Goal: Task Accomplishment & Management: Use online tool/utility

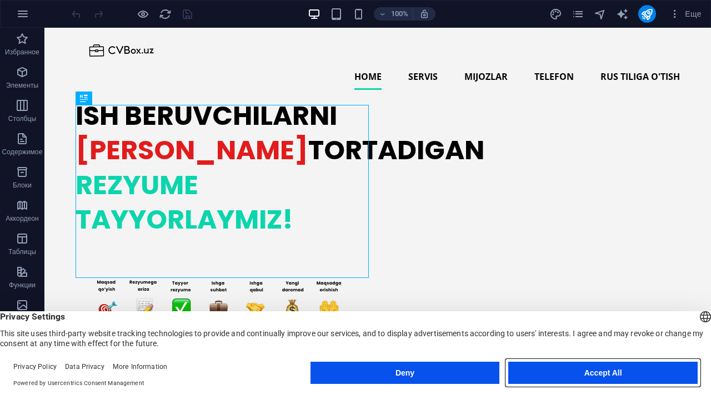
click at [580, 377] on button "Accept All" at bounding box center [602, 373] width 189 height 22
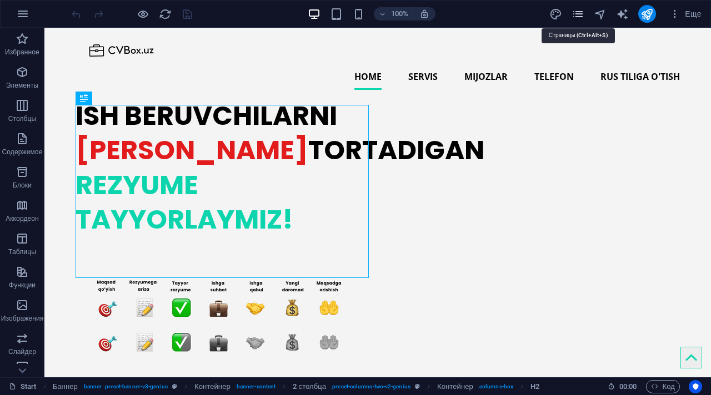
click at [581, 17] on icon "pages" at bounding box center [577, 14] width 13 height 13
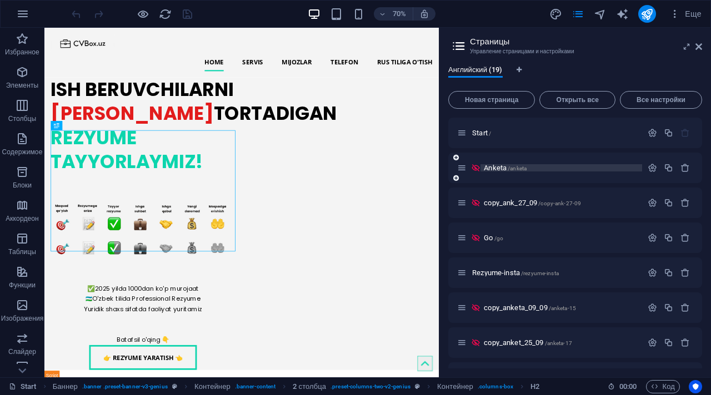
click at [508, 170] on span "/anketa" at bounding box center [516, 168] width 19 height 6
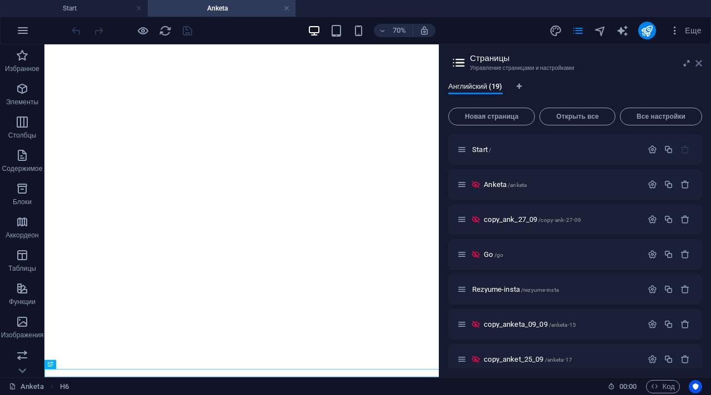
click at [701, 38] on button "Еще" at bounding box center [684, 31] width 41 height 18
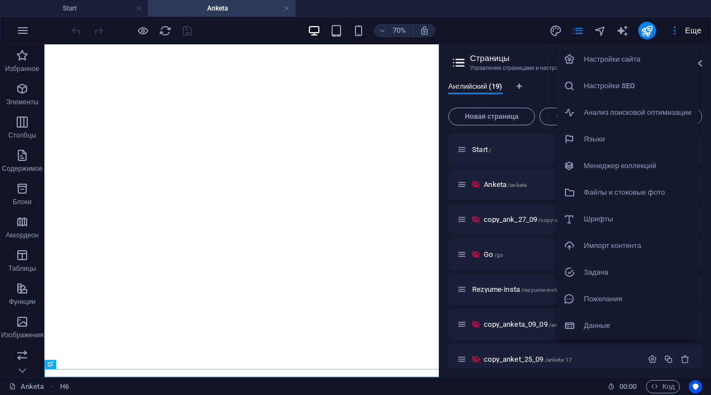
click at [592, 28] on div at bounding box center [355, 197] width 711 height 395
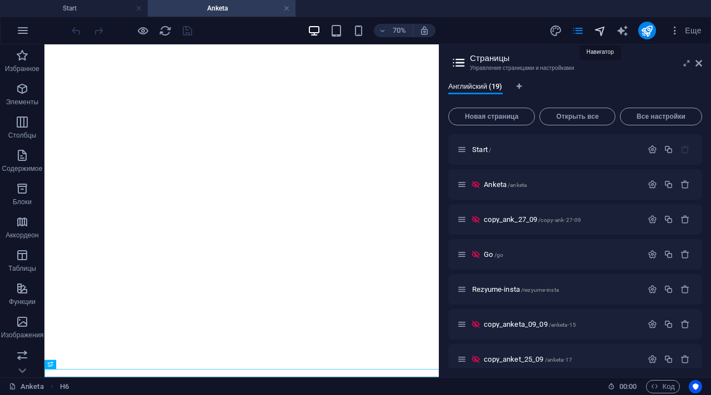
click at [602, 29] on icon "navigator" at bounding box center [599, 30] width 13 height 13
select select "11681556-en"
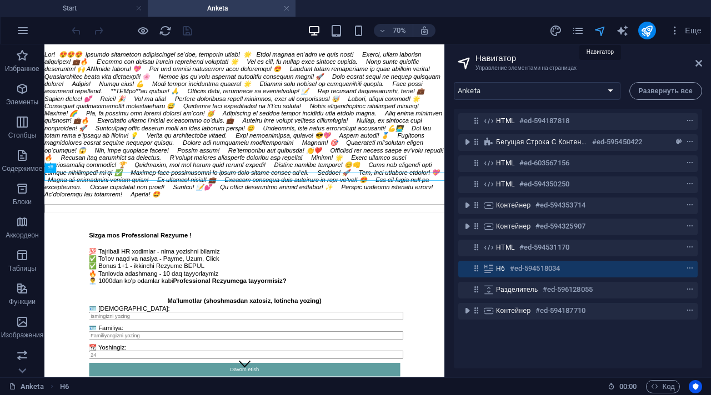
scroll to position [281, 0]
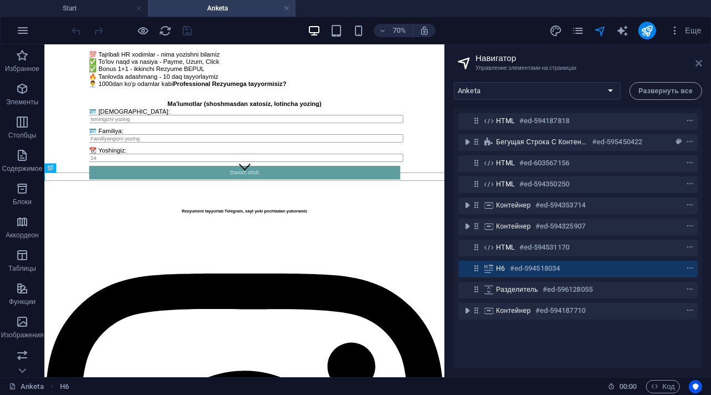
click at [701, 67] on icon at bounding box center [698, 63] width 7 height 9
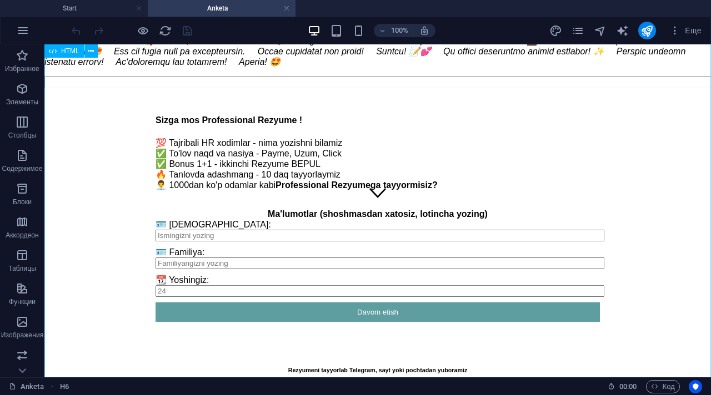
scroll to position [7, 0]
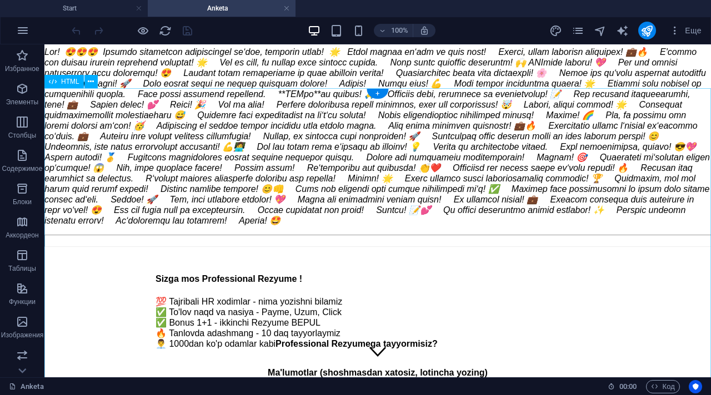
click at [316, 251] on div "Resume Generator Форма поэтапно Sizga mos Professional Rezyume ! 💯 Tajribali HR…" at bounding box center [377, 371] width 666 height 240
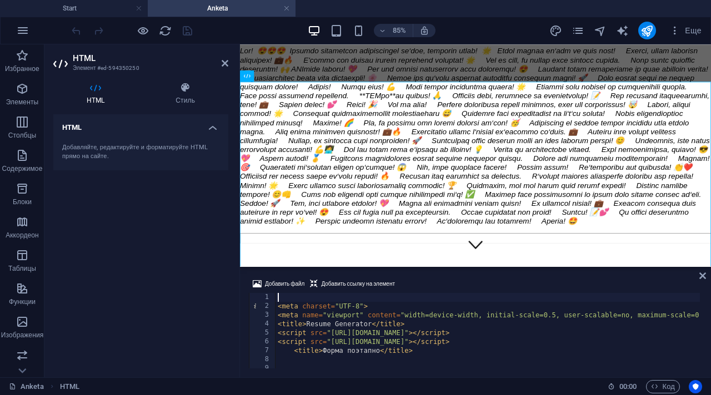
type textarea "<title>Resume Generator</title>"
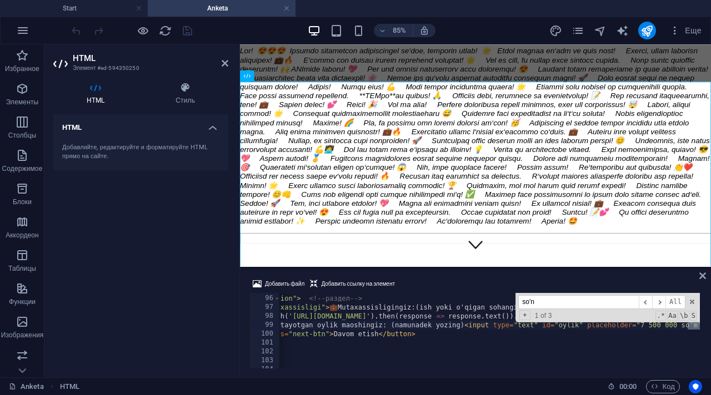
scroll to position [1411, 0]
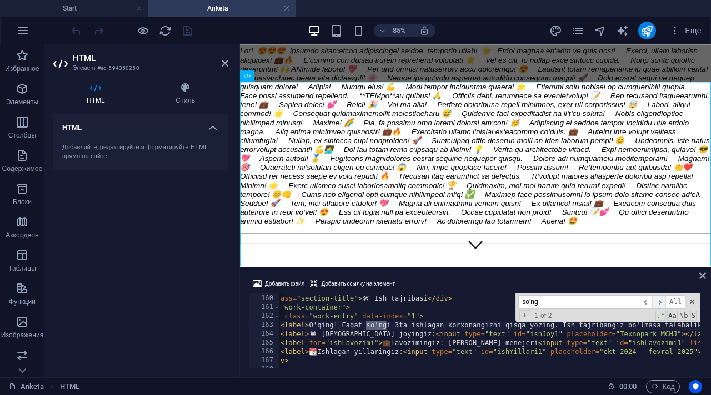
type input "so'ng"
click at [657, 298] on span "​" at bounding box center [658, 302] width 13 height 14
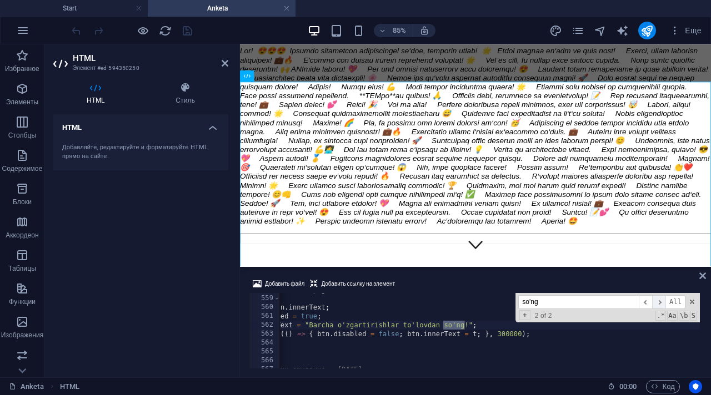
scroll to position [4955, 0]
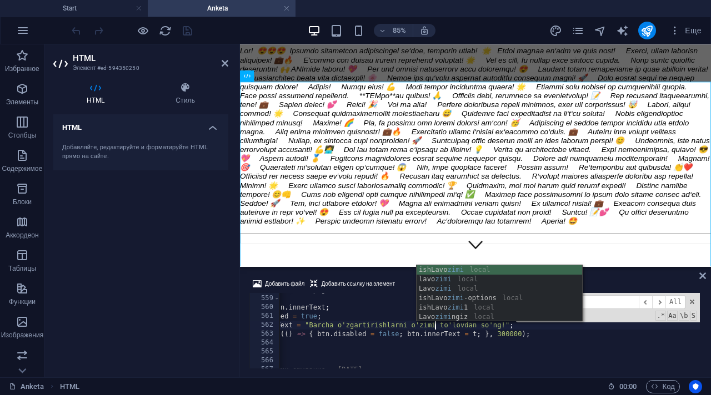
scroll to position [0, 18]
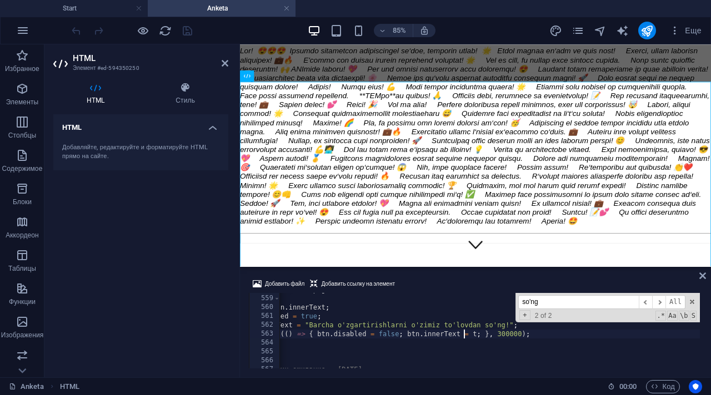
drag, startPoint x: 411, startPoint y: 325, endPoint x: 440, endPoint y: 325, distance: 28.3
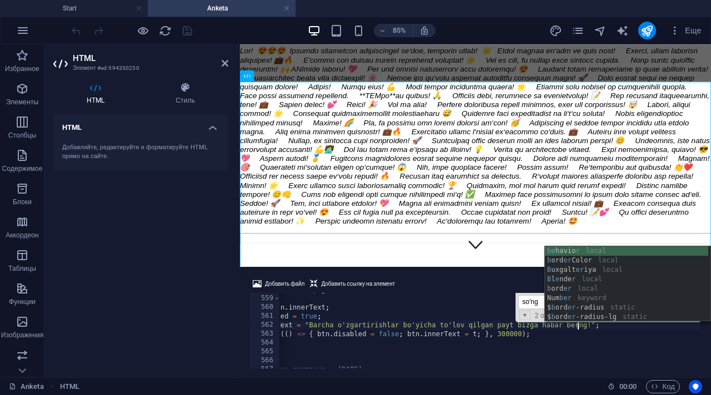
scroll to position [0, 29]
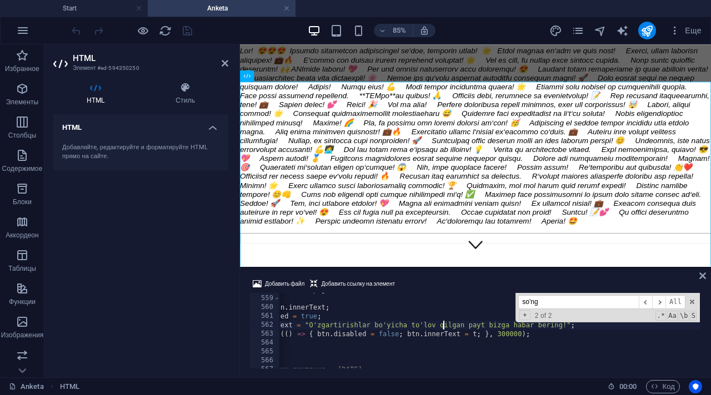
click at [690, 300] on span at bounding box center [692, 302] width 8 height 8
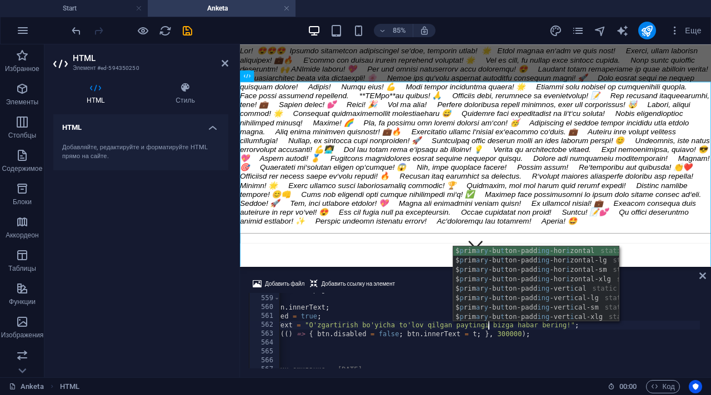
scroll to position [0, 22]
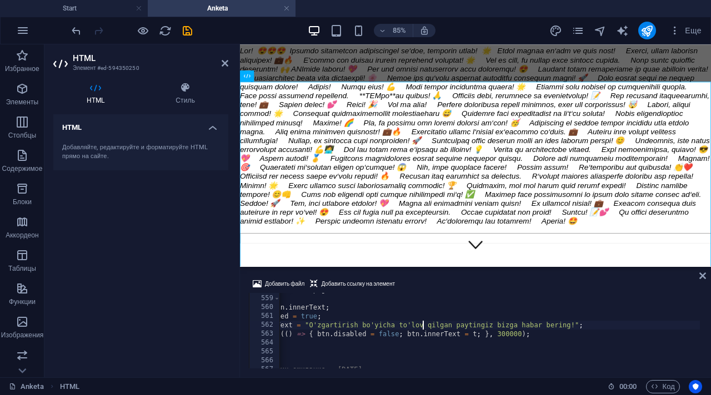
type textarea "btn.innerText = "Diqqat! O'zgartirish bo'yicha to'lov qilgan paytingiz bizga ha…"
drag, startPoint x: 701, startPoint y: 276, endPoint x: 558, endPoint y: 132, distance: 202.5
click at [701, 276] on icon at bounding box center [702, 275] width 7 height 9
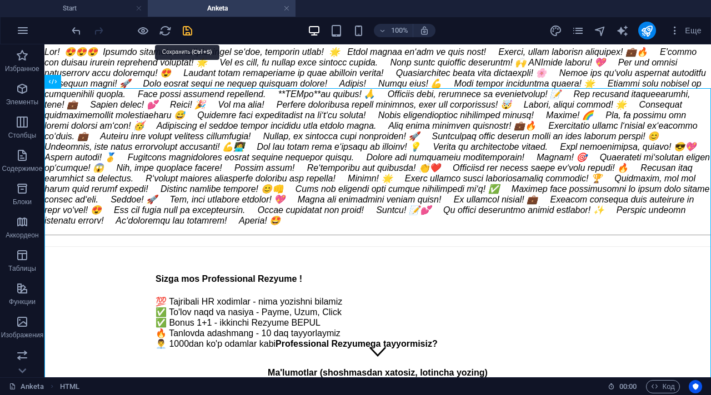
click at [186, 31] on icon "save" at bounding box center [187, 30] width 13 height 13
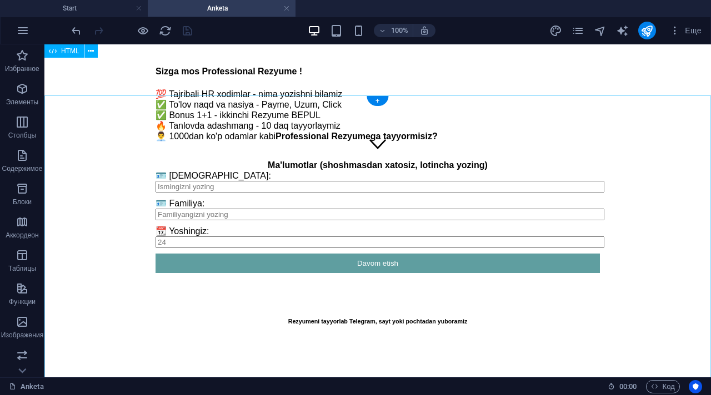
scroll to position [0, 0]
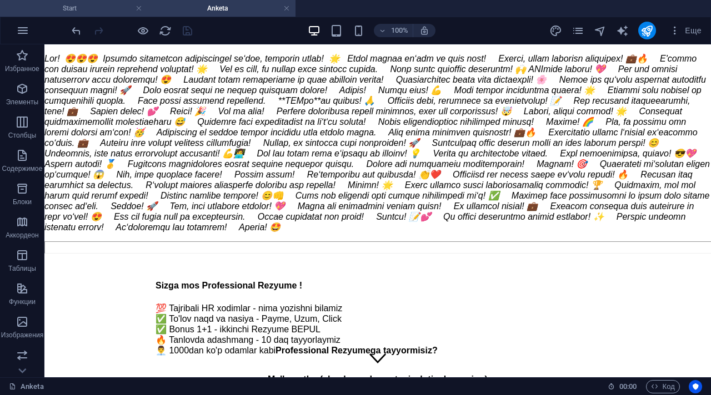
click at [104, 6] on h4 "Start" at bounding box center [74, 8] width 148 height 12
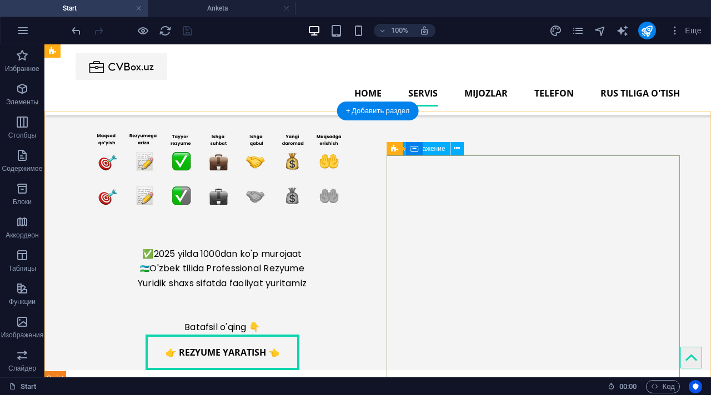
scroll to position [104, 0]
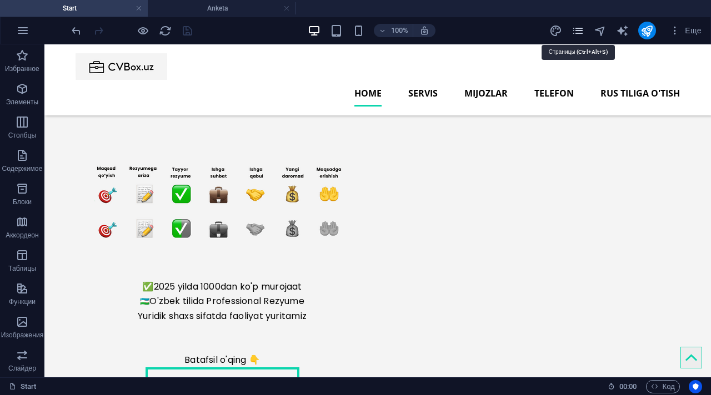
click at [573, 31] on icon "pages" at bounding box center [577, 30] width 13 height 13
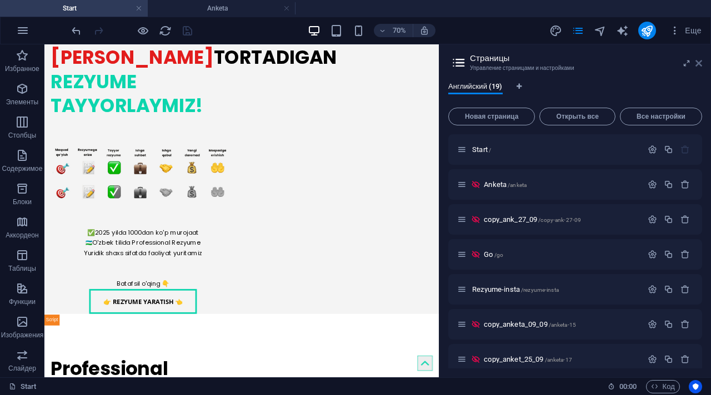
click at [697, 66] on icon at bounding box center [698, 63] width 7 height 9
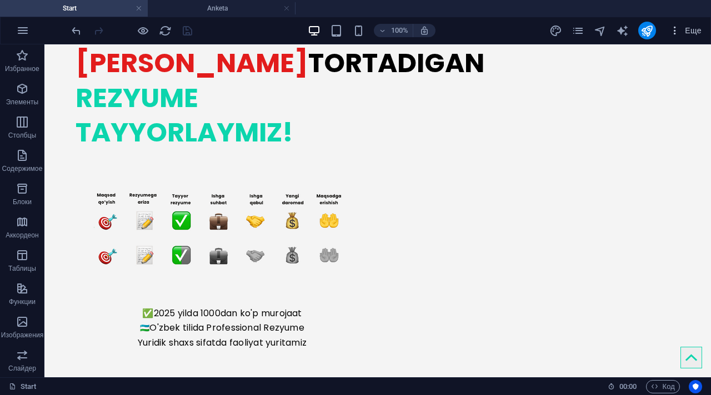
click at [679, 32] on icon "button" at bounding box center [674, 30] width 11 height 11
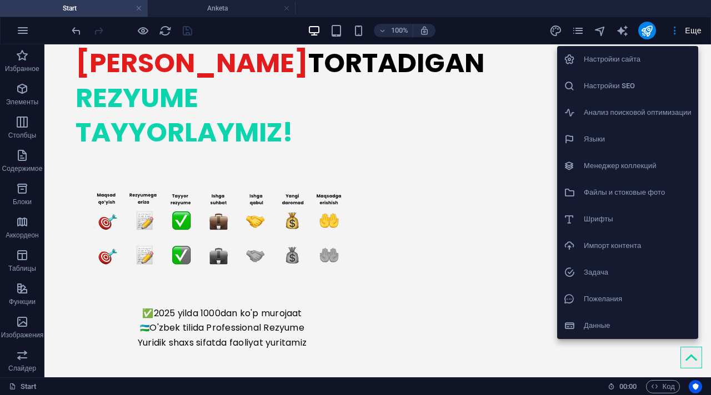
click at [657, 53] on h6 "Настройки сайта" at bounding box center [637, 59] width 108 height 13
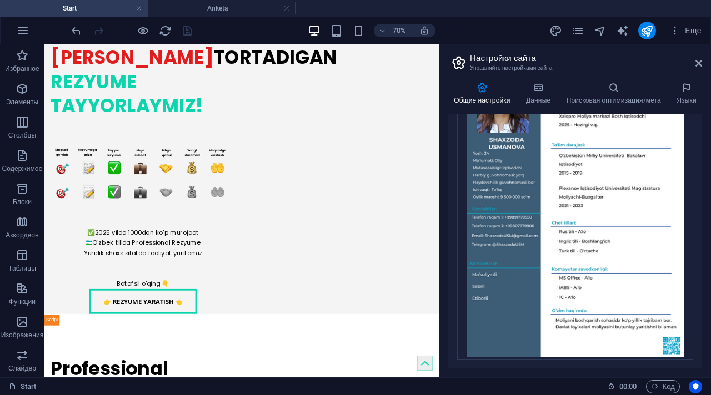
scroll to position [364, 0]
click at [579, 92] on icon at bounding box center [613, 87] width 106 height 11
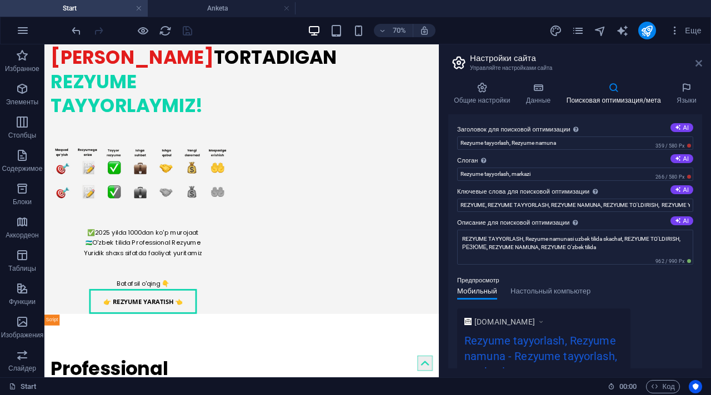
click at [698, 65] on icon at bounding box center [698, 63] width 7 height 9
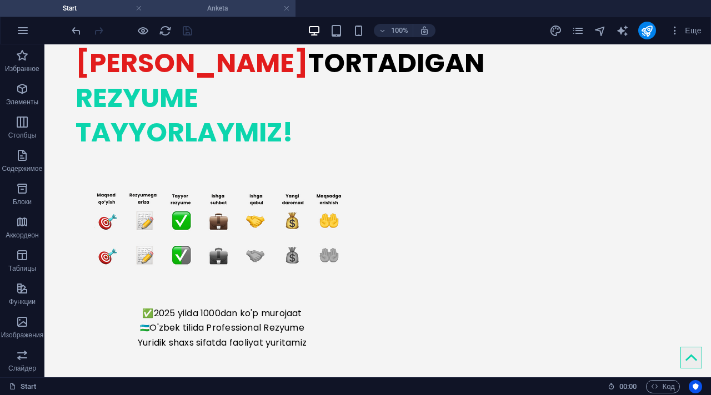
click at [231, 6] on h4 "Anketa" at bounding box center [222, 8] width 148 height 12
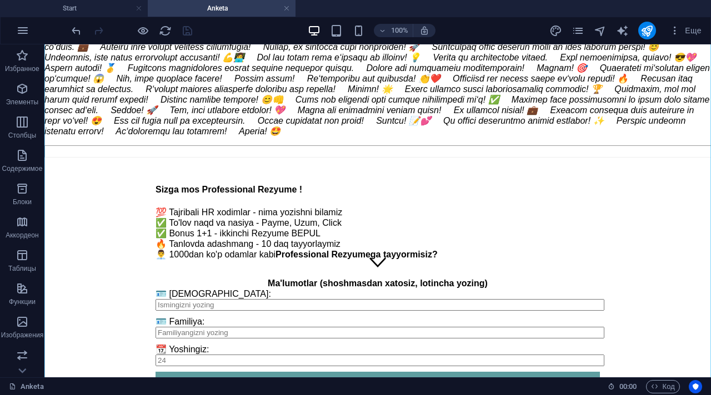
scroll to position [105, 0]
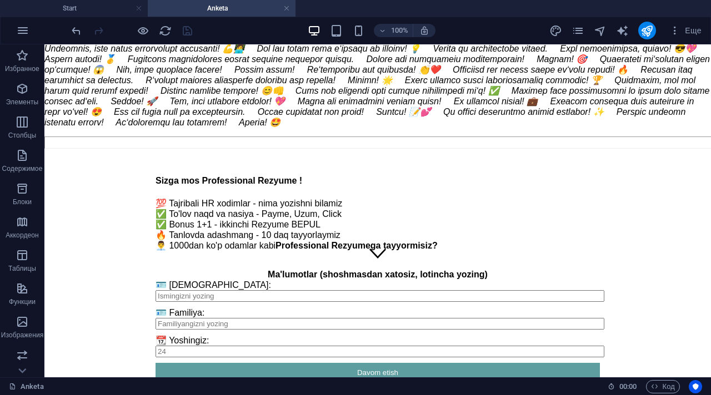
click at [195, 9] on h4 "Anketa" at bounding box center [222, 8] width 148 height 12
click at [103, 4] on h4 "Start" at bounding box center [74, 8] width 148 height 12
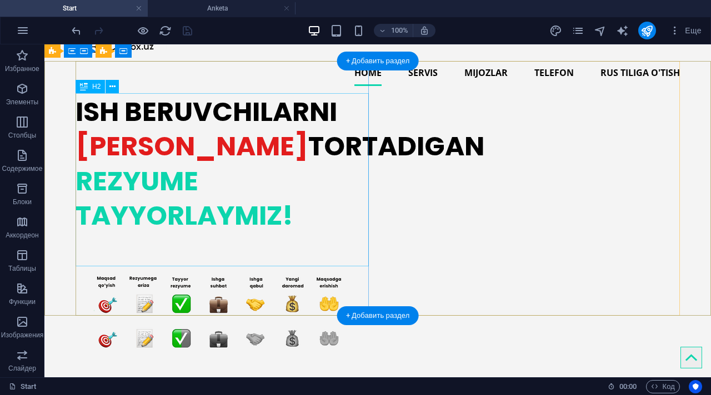
scroll to position [0, 0]
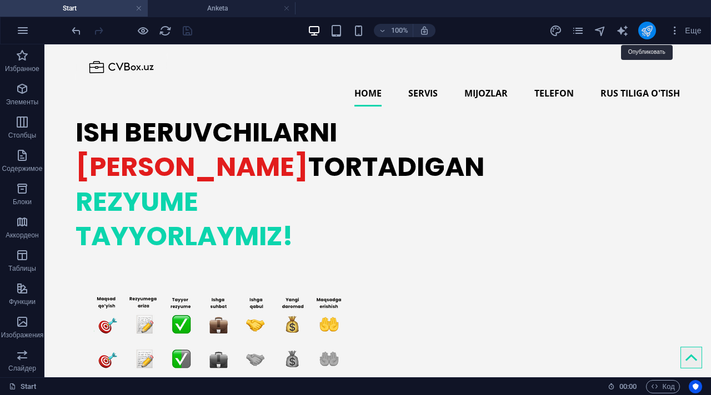
click at [646, 34] on icon "publish" at bounding box center [646, 30] width 13 height 13
